Goal: Task Accomplishment & Management: Use online tool/utility

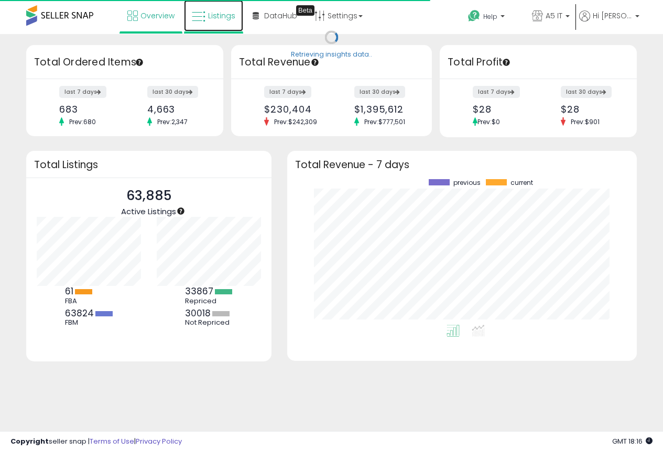
click at [223, 14] on span "Listings" at bounding box center [221, 15] width 27 height 10
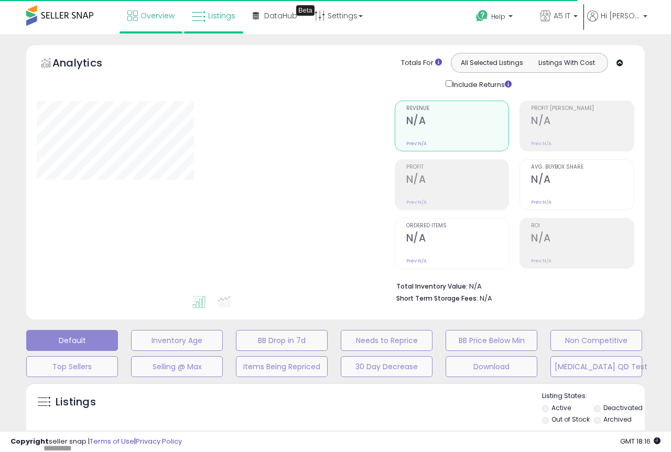
type input "*******"
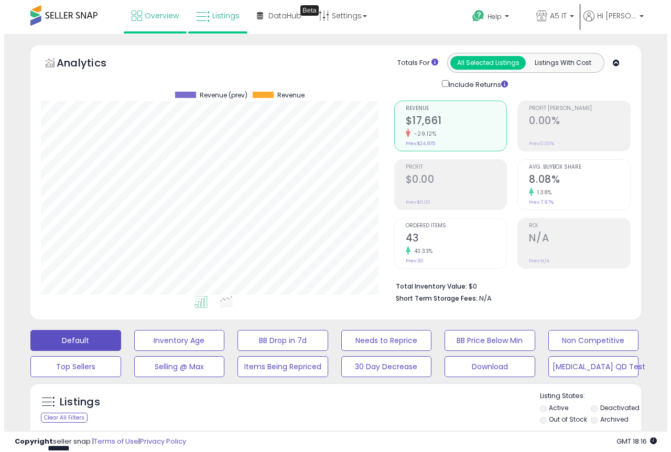
scroll to position [215, 353]
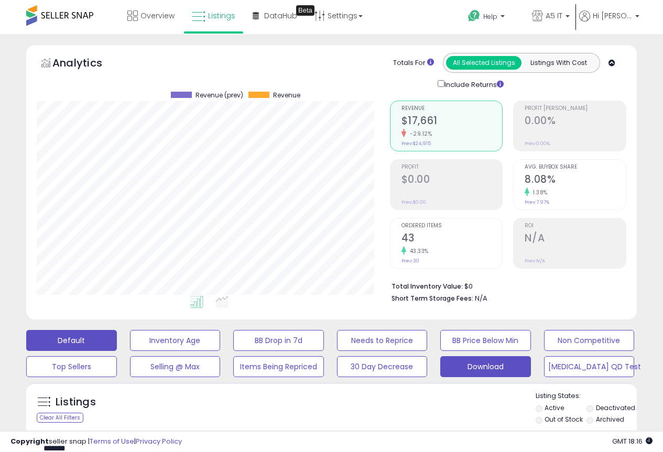
click at [502, 374] on button "Download" at bounding box center [485, 366] width 91 height 21
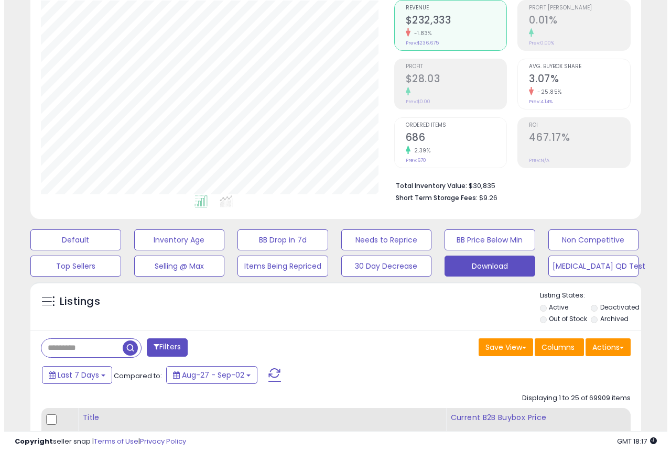
scroll to position [105, 0]
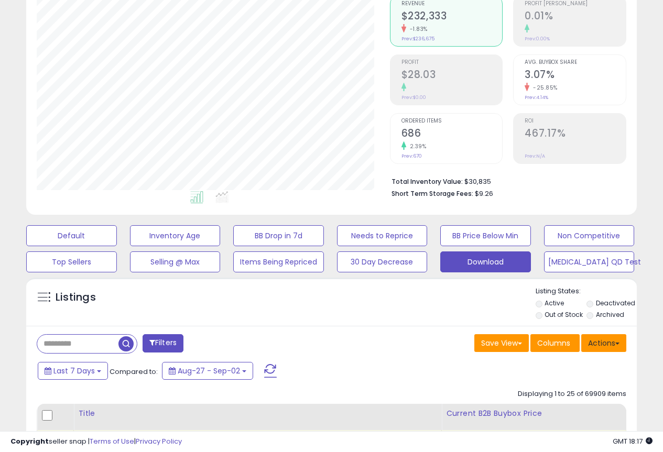
click at [601, 336] on button "Actions" at bounding box center [603, 343] width 45 height 18
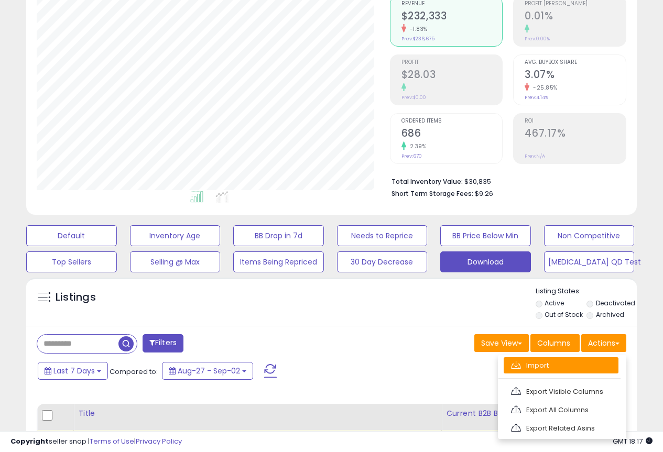
click at [556, 357] on link "Import" at bounding box center [561, 365] width 115 height 16
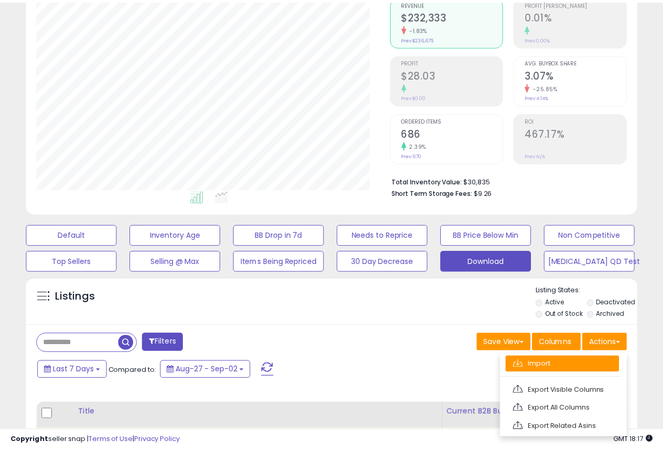
scroll to position [215, 357]
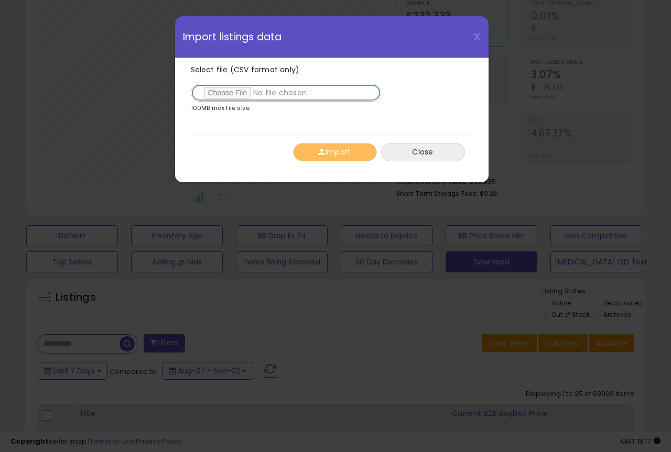
click at [222, 88] on input "Select file (CSV format only)" at bounding box center [286, 93] width 190 height 18
type input "**********"
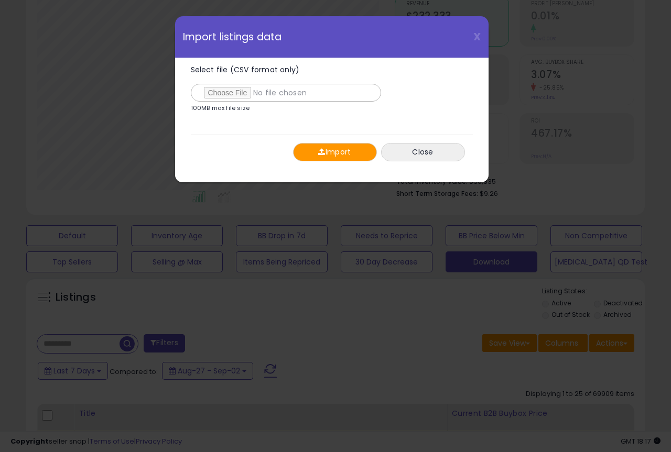
click at [327, 151] on button "Import" at bounding box center [335, 152] width 84 height 18
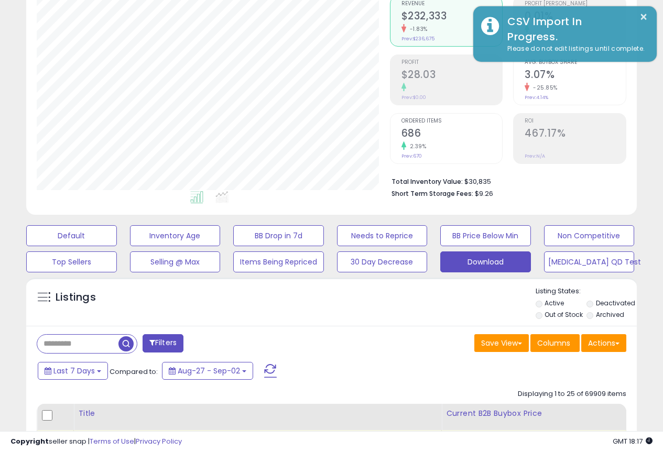
scroll to position [523917, 523778]
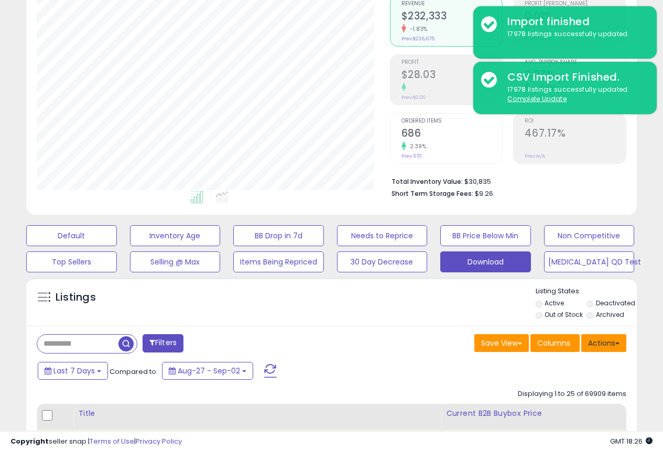
click at [613, 348] on button "Actions" at bounding box center [603, 343] width 45 height 18
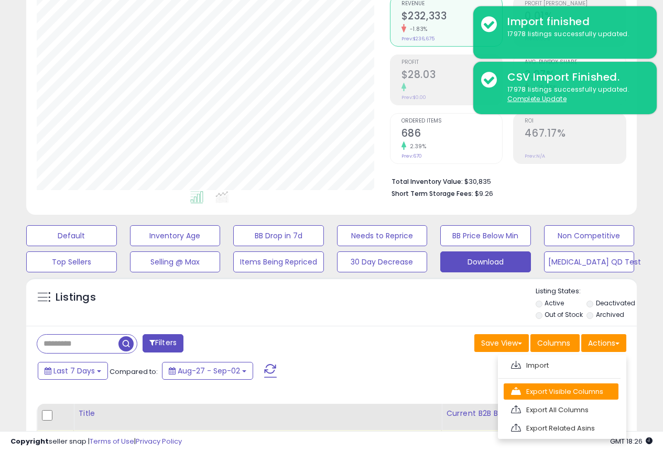
click at [580, 396] on link "Export Visible Columns" at bounding box center [561, 392] width 115 height 16
